Goal: Task Accomplishment & Management: Manage account settings

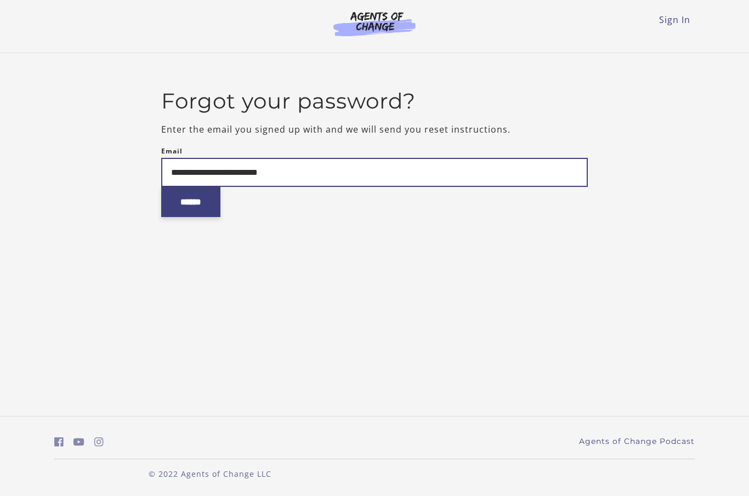
type input "**********"
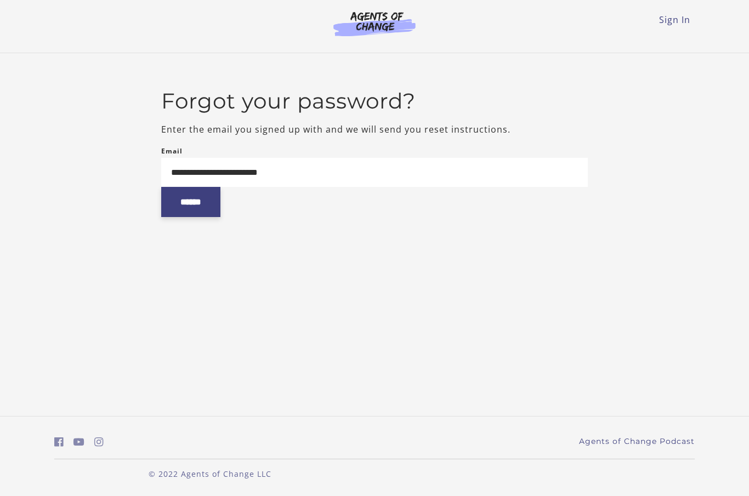
click at [193, 212] on input "******" at bounding box center [190, 202] width 59 height 30
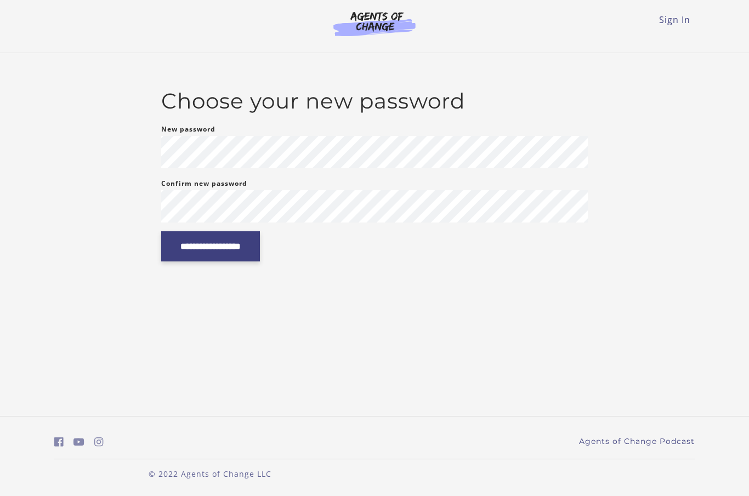
click at [260, 248] on input "**********" at bounding box center [210, 246] width 99 height 30
